Goal: Transaction & Acquisition: Download file/media

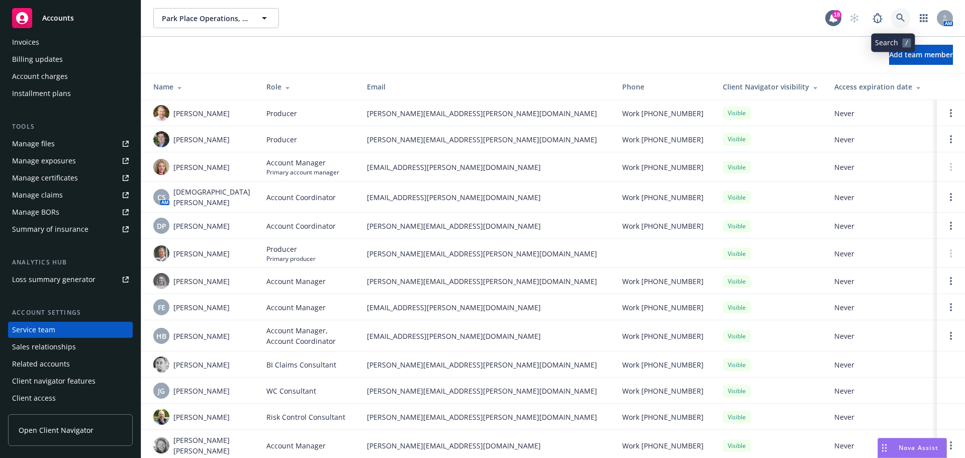
click at [890, 13] on link at bounding box center [900, 18] width 20 height 20
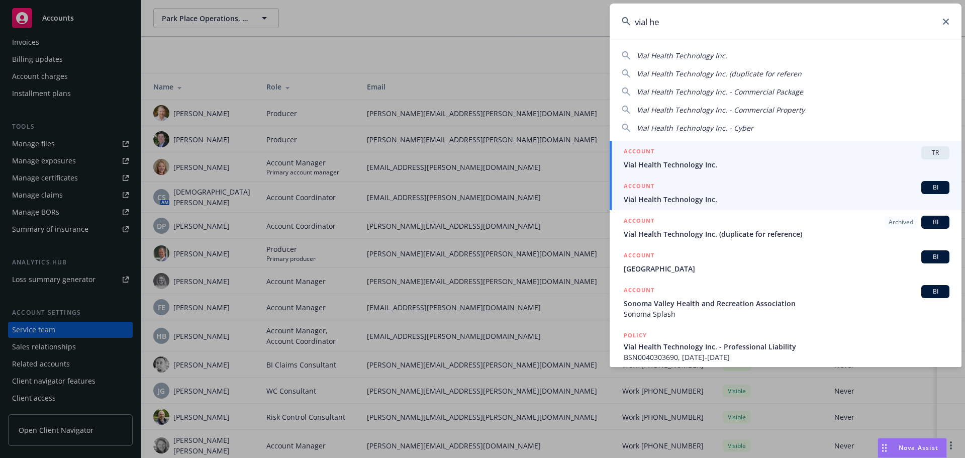
type input "vial he"
click at [929, 186] on span "BI" at bounding box center [935, 187] width 20 height 9
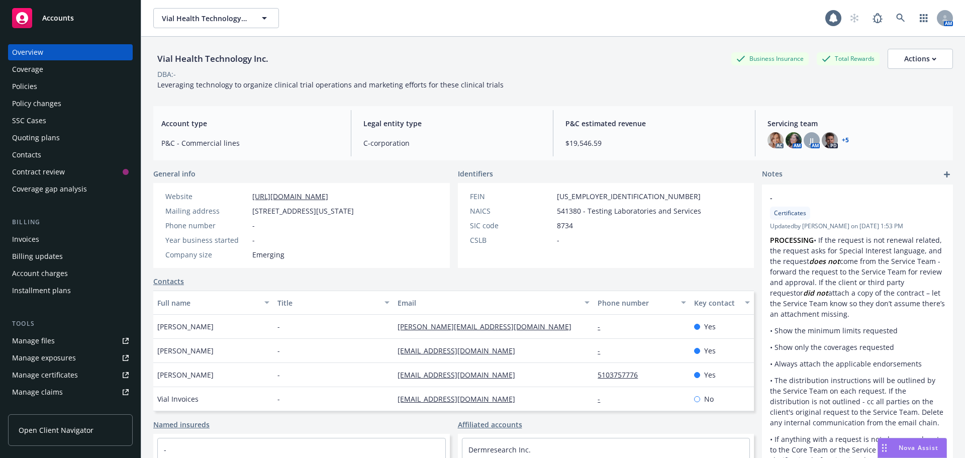
click at [35, 86] on div "Policies" at bounding box center [24, 86] width 25 height 16
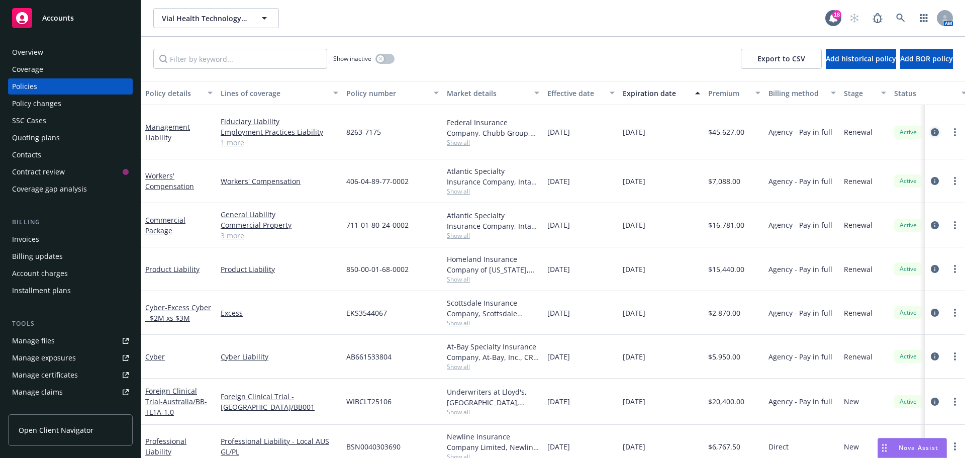
click at [931, 128] on icon "circleInformation" at bounding box center [935, 132] width 8 height 8
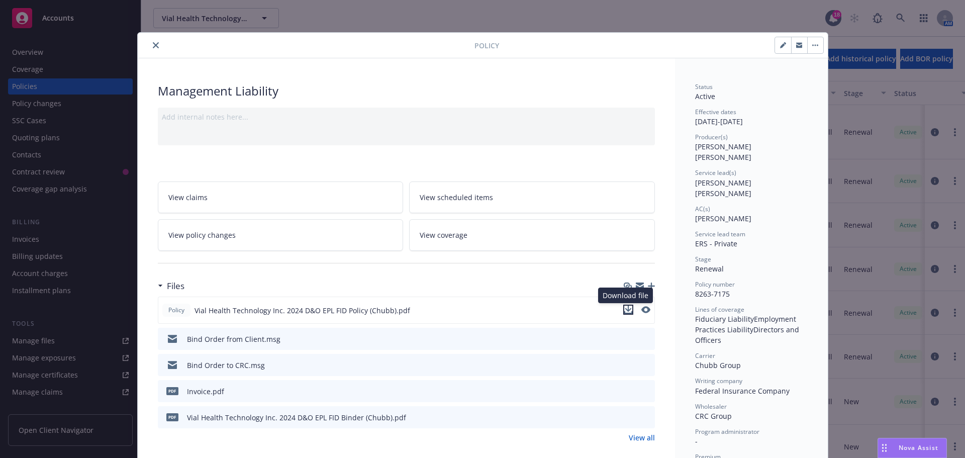
click at [626, 307] on icon "download file" at bounding box center [628, 310] width 8 height 8
click at [625, 362] on icon "download file" at bounding box center [628, 363] width 7 height 6
click at [153, 45] on icon "close" at bounding box center [156, 45] width 6 height 6
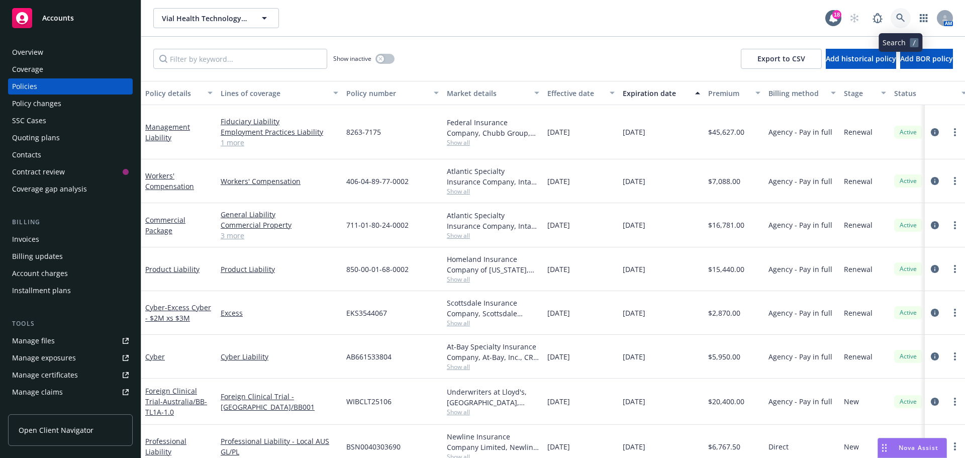
click at [899, 17] on icon at bounding box center [900, 18] width 9 height 9
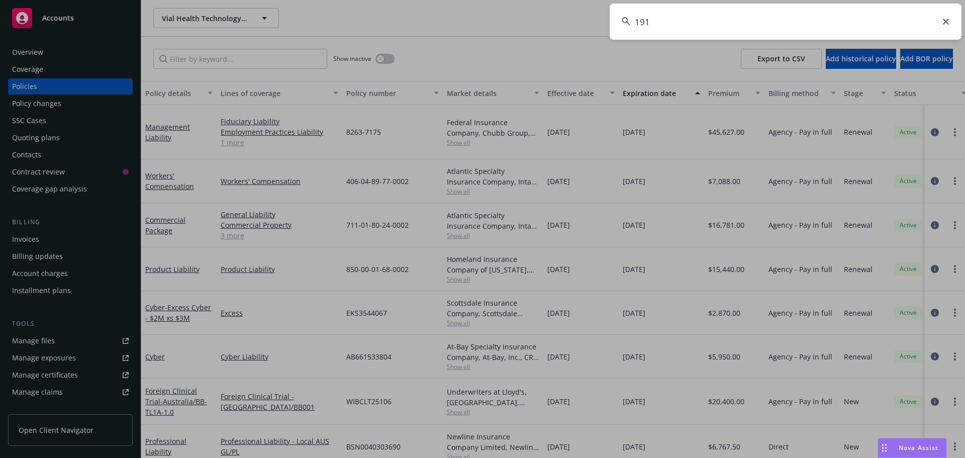
type input "1915"
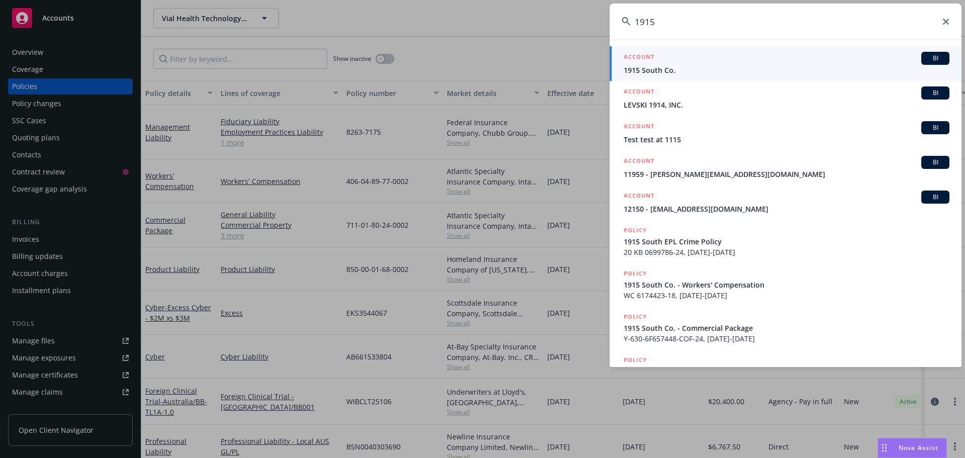
click at [929, 59] on span "BI" at bounding box center [935, 58] width 20 height 9
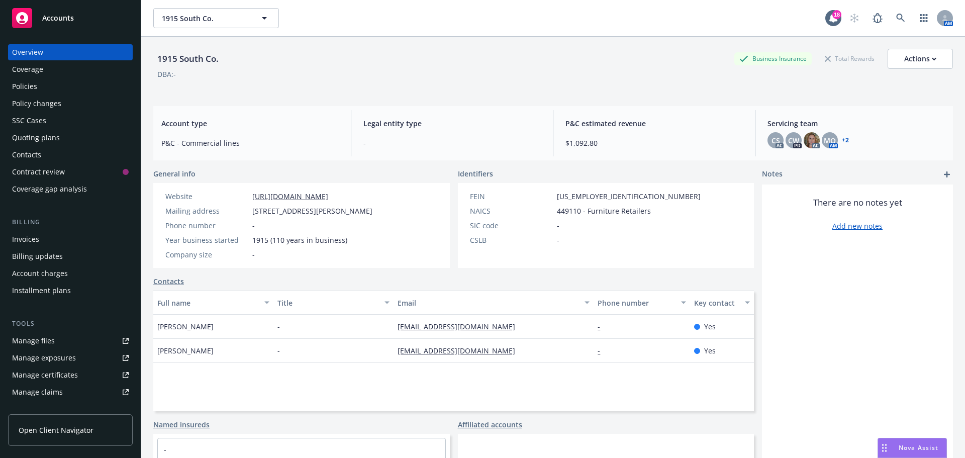
click at [842, 140] on link "+ 2" at bounding box center [845, 140] width 7 height 6
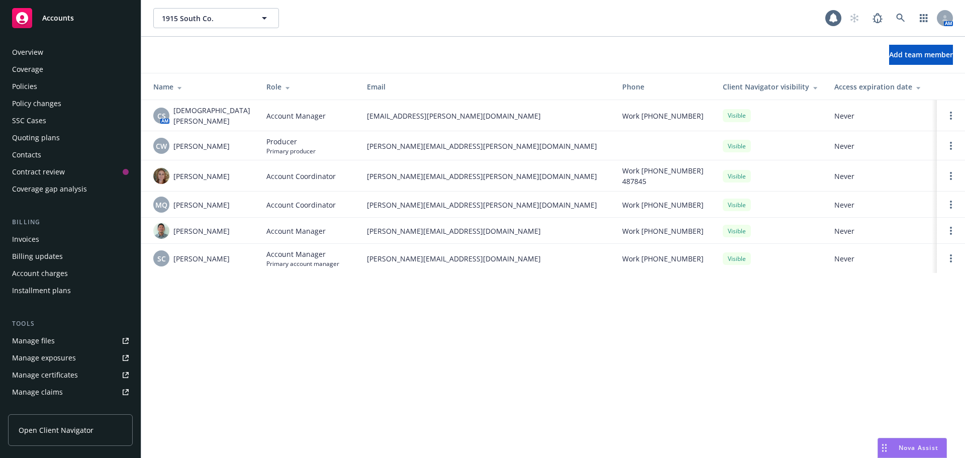
scroll to position [197, 0]
